Goal: Task Accomplishment & Management: Use online tool/utility

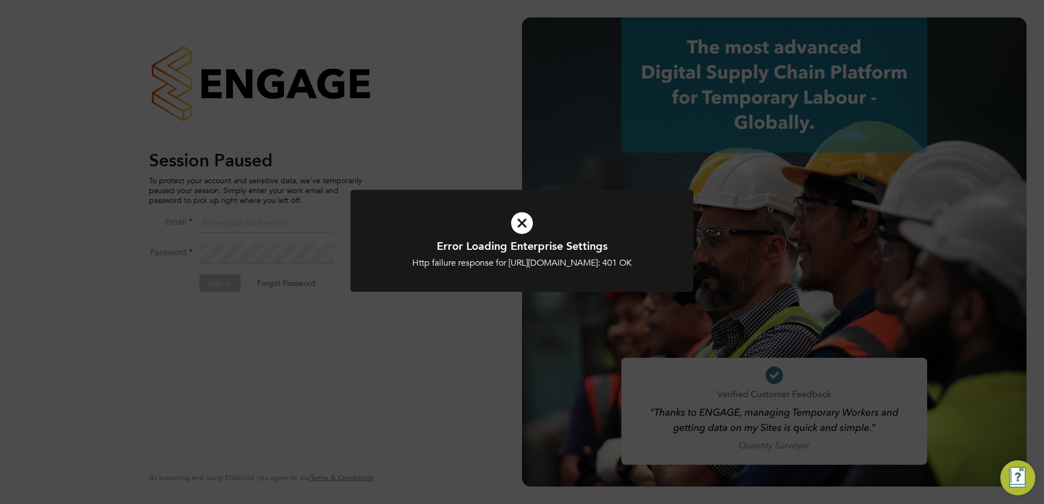
type input "[EMAIL_ADDRESS][DOMAIN_NAME]"
click at [288, 288] on div "Error Loading Enterprise Settings Http failure response for https://protocol.ap…" at bounding box center [522, 252] width 1044 height 504
click at [218, 287] on div "Error Loading Enterprise Settings Http failure response for https://protocol.ap…" at bounding box center [522, 252] width 1044 height 504
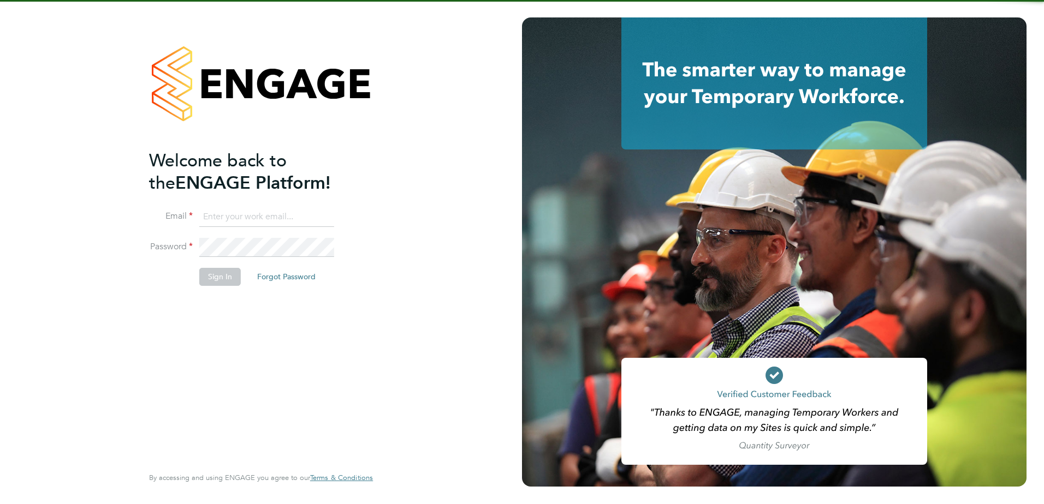
type input "[EMAIL_ADDRESS][DOMAIN_NAME]"
click at [218, 287] on li "Sign In Forgot Password" at bounding box center [255, 282] width 213 height 28
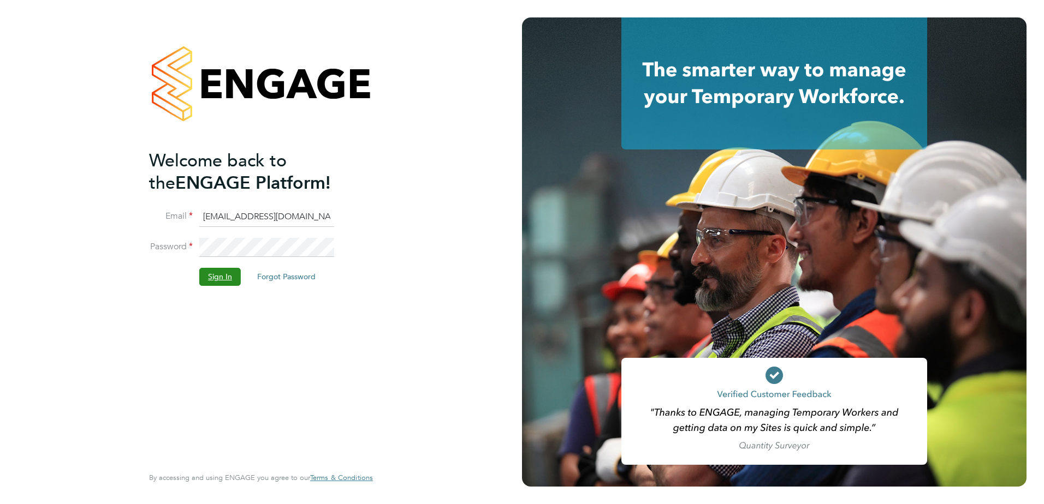
click at [222, 280] on button "Sign In" at bounding box center [219, 276] width 41 height 17
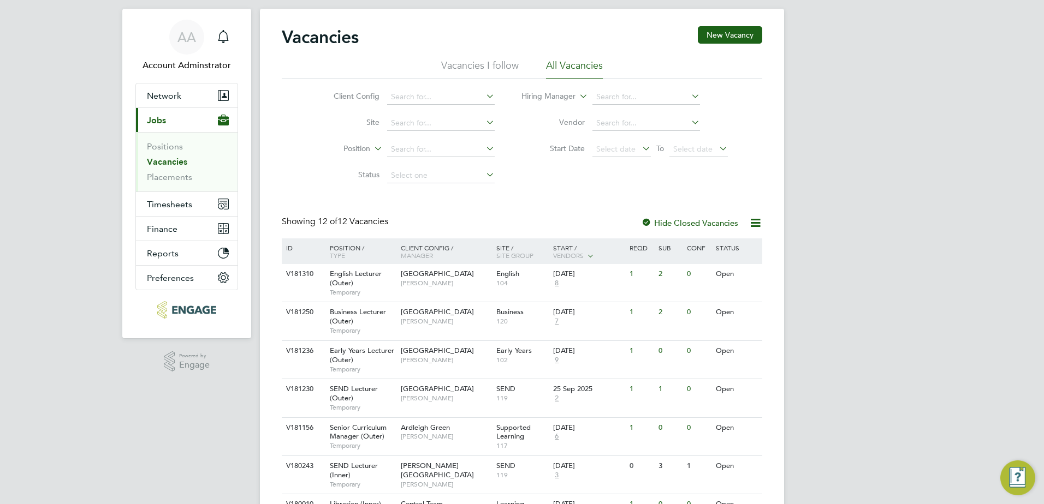
scroll to position [23, 0]
click at [399, 393] on div "Redbridge Campus Clair Windsor" at bounding box center [446, 392] width 96 height 28
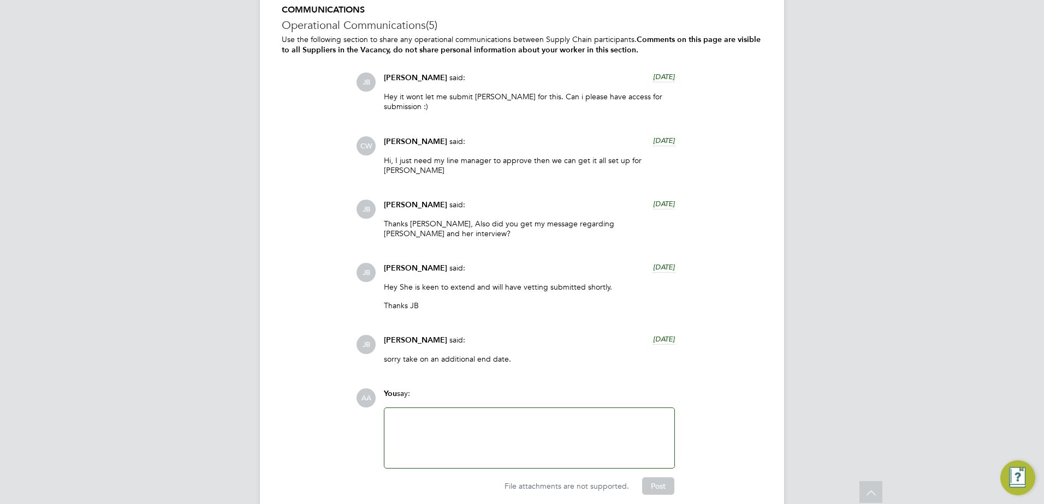
scroll to position [2258, 0]
